Goal: Transaction & Acquisition: Obtain resource

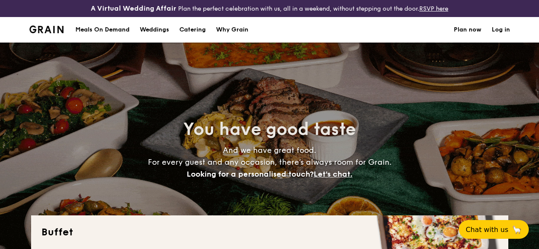
select select
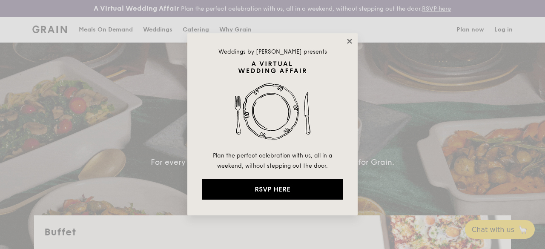
click at [348, 40] on icon at bounding box center [349, 41] width 5 height 5
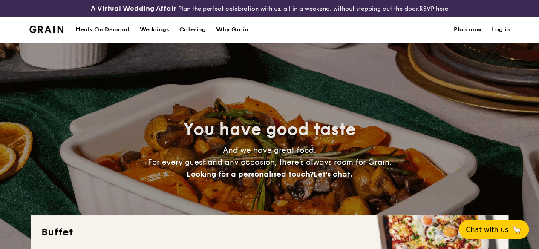
click at [111, 35] on div "Meals On Demand" at bounding box center [102, 30] width 54 height 26
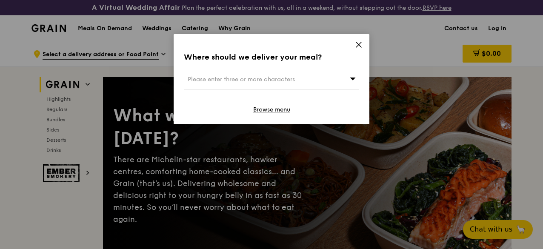
click at [358, 46] on icon at bounding box center [359, 45] width 8 height 8
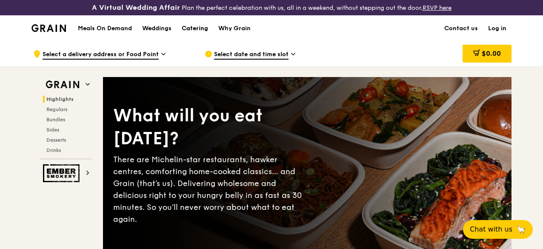
click at [188, 37] on div "Catering" at bounding box center [195, 29] width 26 height 26
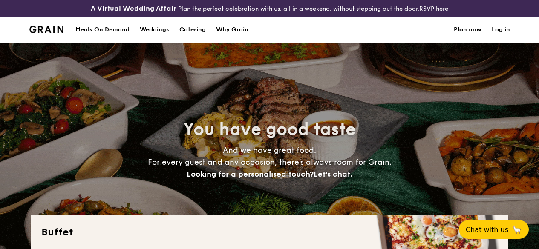
select select
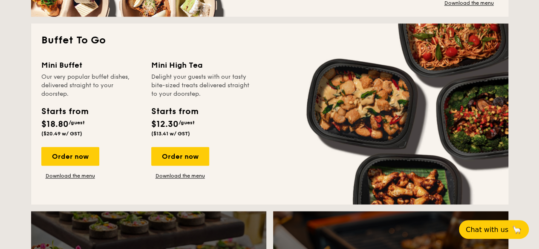
scroll to position [603, 0]
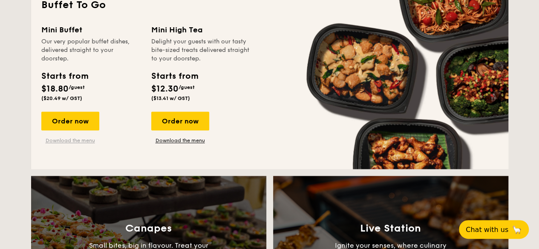
click at [81, 144] on link "Download the menu" at bounding box center [70, 140] width 58 height 7
